Goal: Contribute content

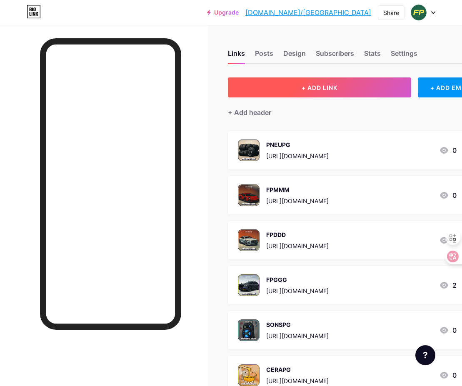
click at [311, 90] on span "+ ADD LINK" at bounding box center [319, 87] width 36 height 7
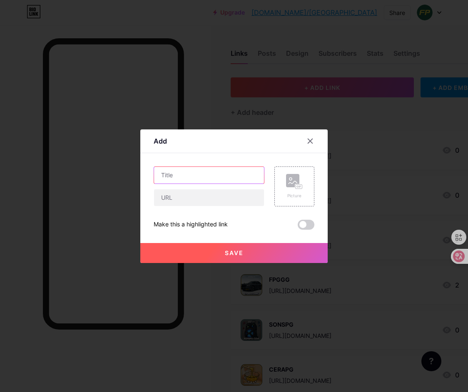
click at [179, 180] on input "text" at bounding box center [209, 175] width 110 height 17
paste input "FLECHAP"
type input "FLECHAP"
click at [323, 159] on div "Add Content YouTube Play YouTube video without leaving your page. ADD Vimeo Pla…" at bounding box center [233, 196] width 187 height 134
click at [217, 187] on div "FLECHAP" at bounding box center [209, 186] width 111 height 40
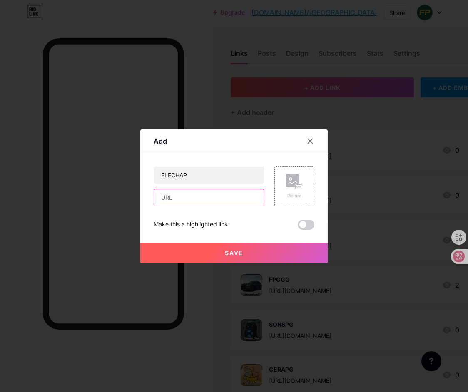
click at [211, 195] on input "text" at bounding box center [209, 197] width 110 height 17
paste input "[URL][DOMAIN_NAME]"
type input "[URL][DOMAIN_NAME]"
click at [287, 188] on icon at bounding box center [294, 181] width 17 height 15
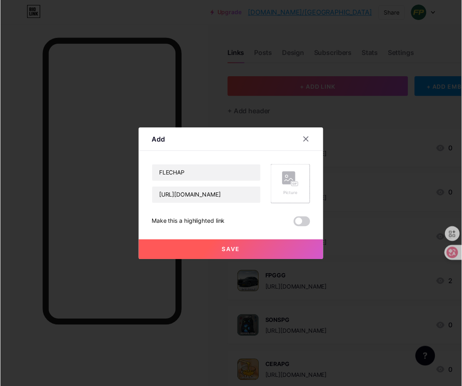
scroll to position [0, 0]
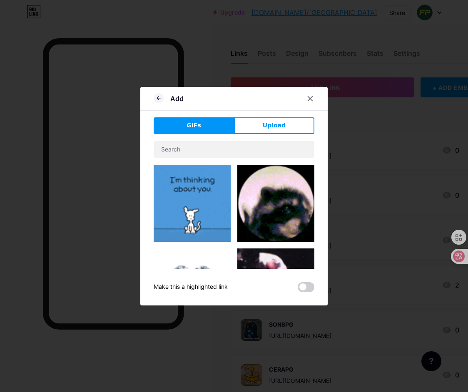
click at [276, 124] on span "Upload" at bounding box center [274, 125] width 23 height 9
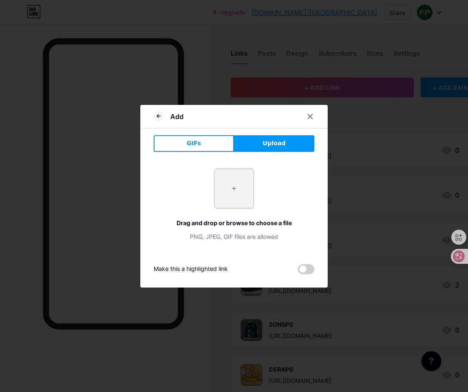
click at [236, 189] on input "file" at bounding box center [233, 188] width 39 height 39
type input "C:\fakepath\1.png"
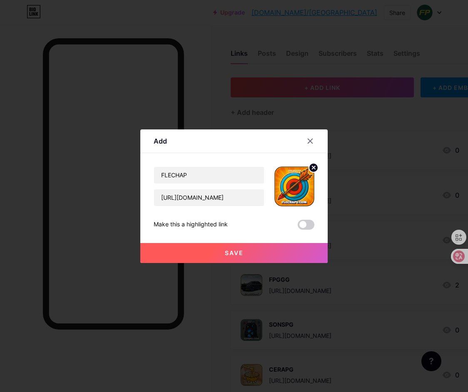
click at [224, 253] on button "Save" at bounding box center [233, 253] width 187 height 20
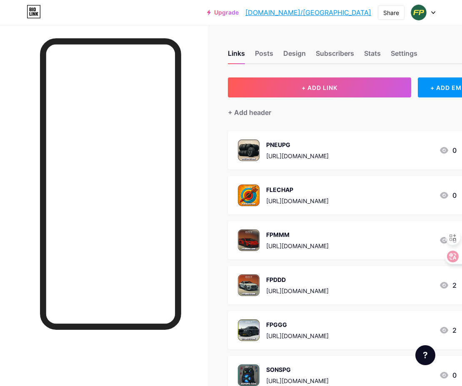
scroll to position [0, 62]
